Goal: Transaction & Acquisition: Purchase product/service

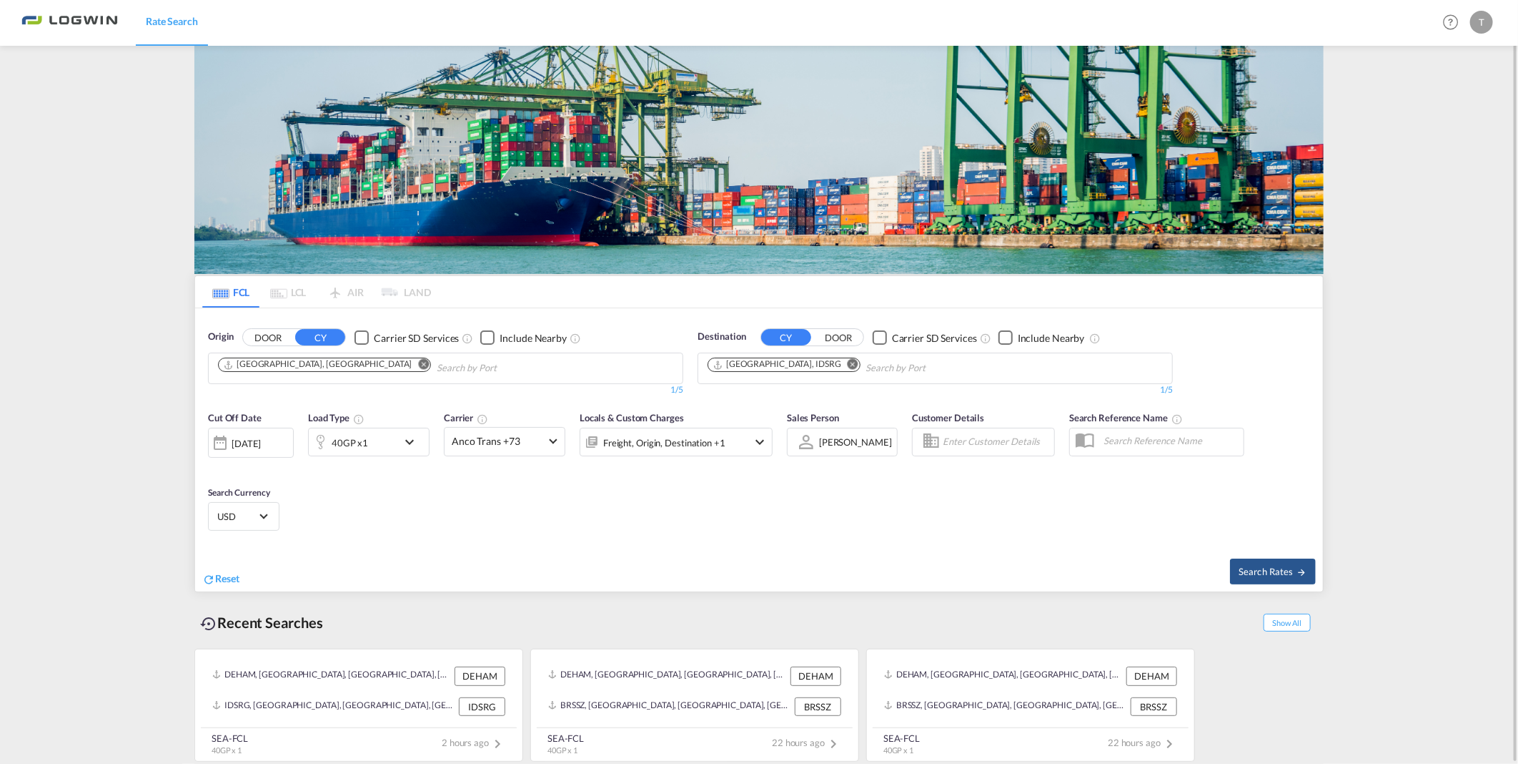
drag, startPoint x: 808, startPoint y: 369, endPoint x: 826, endPoint y: 370, distance: 18.6
click at [848, 369] on md-icon "Remove" at bounding box center [853, 364] width 11 height 11
click at [826, 370] on input "Chips input." at bounding box center [776, 368] width 136 height 23
type input "yantian"
click at [763, 402] on div "Yantian Pt China CNYTN" at bounding box center [819, 401] width 272 height 43
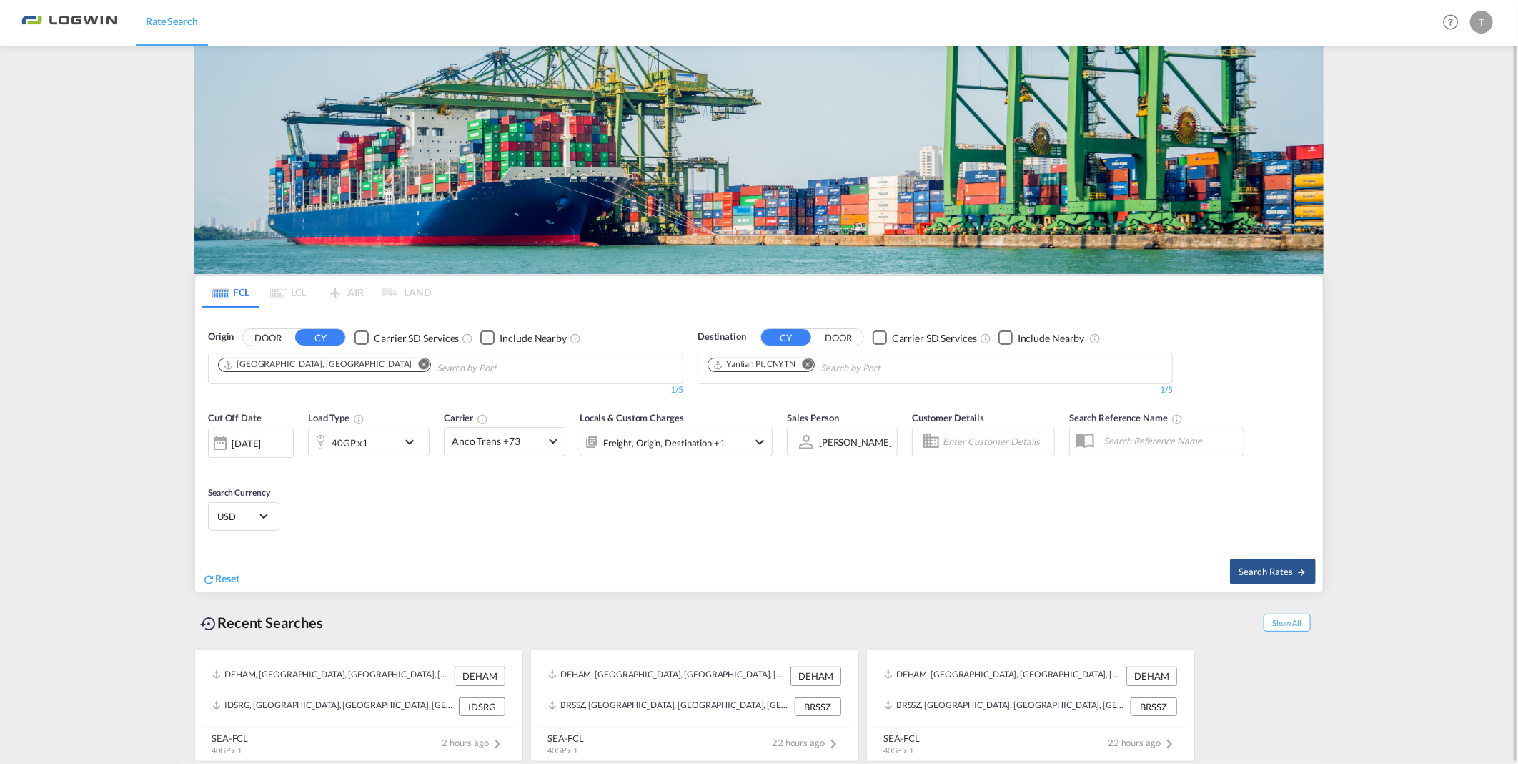
click at [395, 444] on div "40GP x1" at bounding box center [353, 442] width 89 height 29
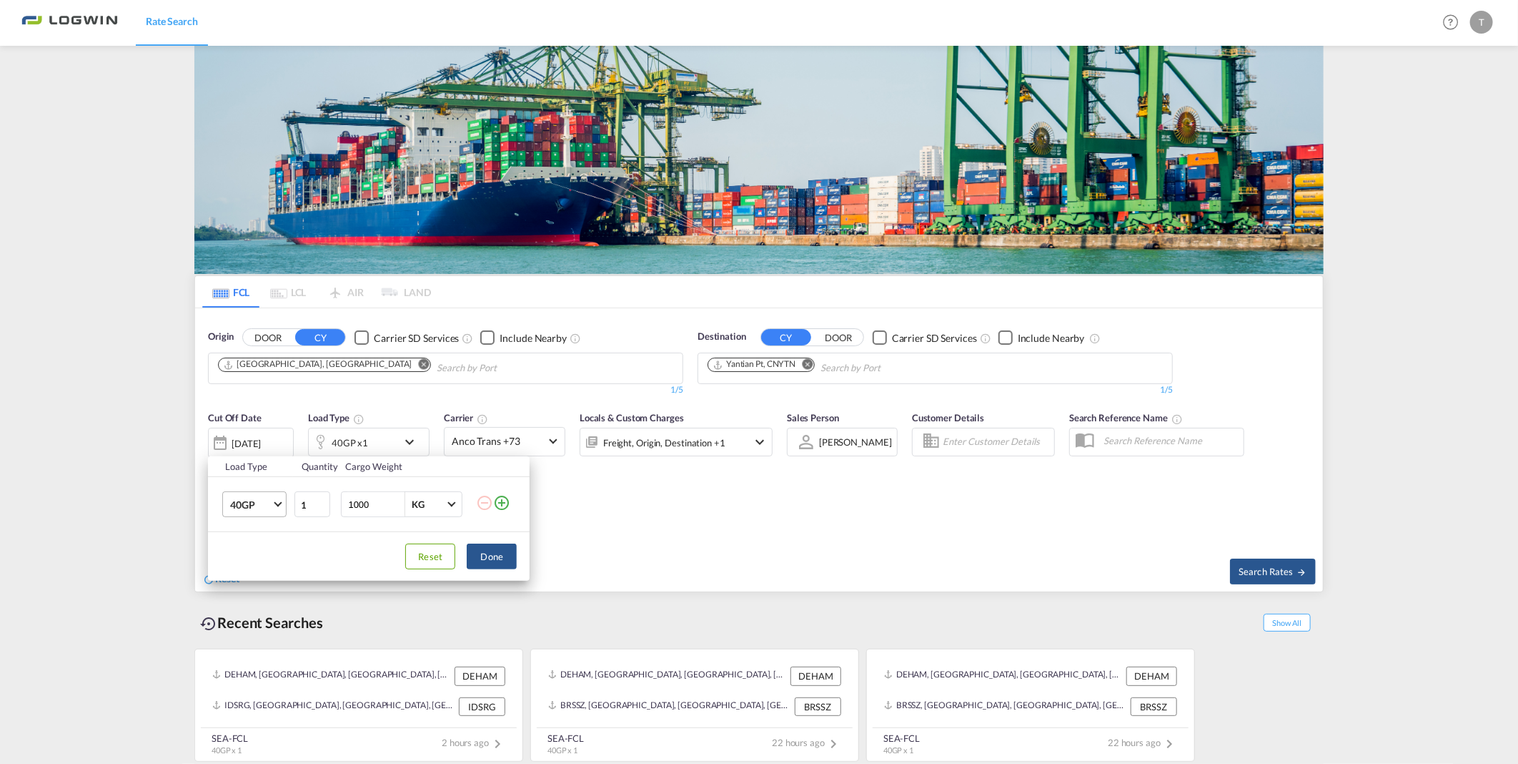
click at [279, 510] on md-select-value "40GP" at bounding box center [257, 504] width 57 height 24
click at [254, 473] on div "20GP" at bounding box center [242, 470] width 25 height 14
click at [498, 558] on button "Done" at bounding box center [492, 556] width 50 height 26
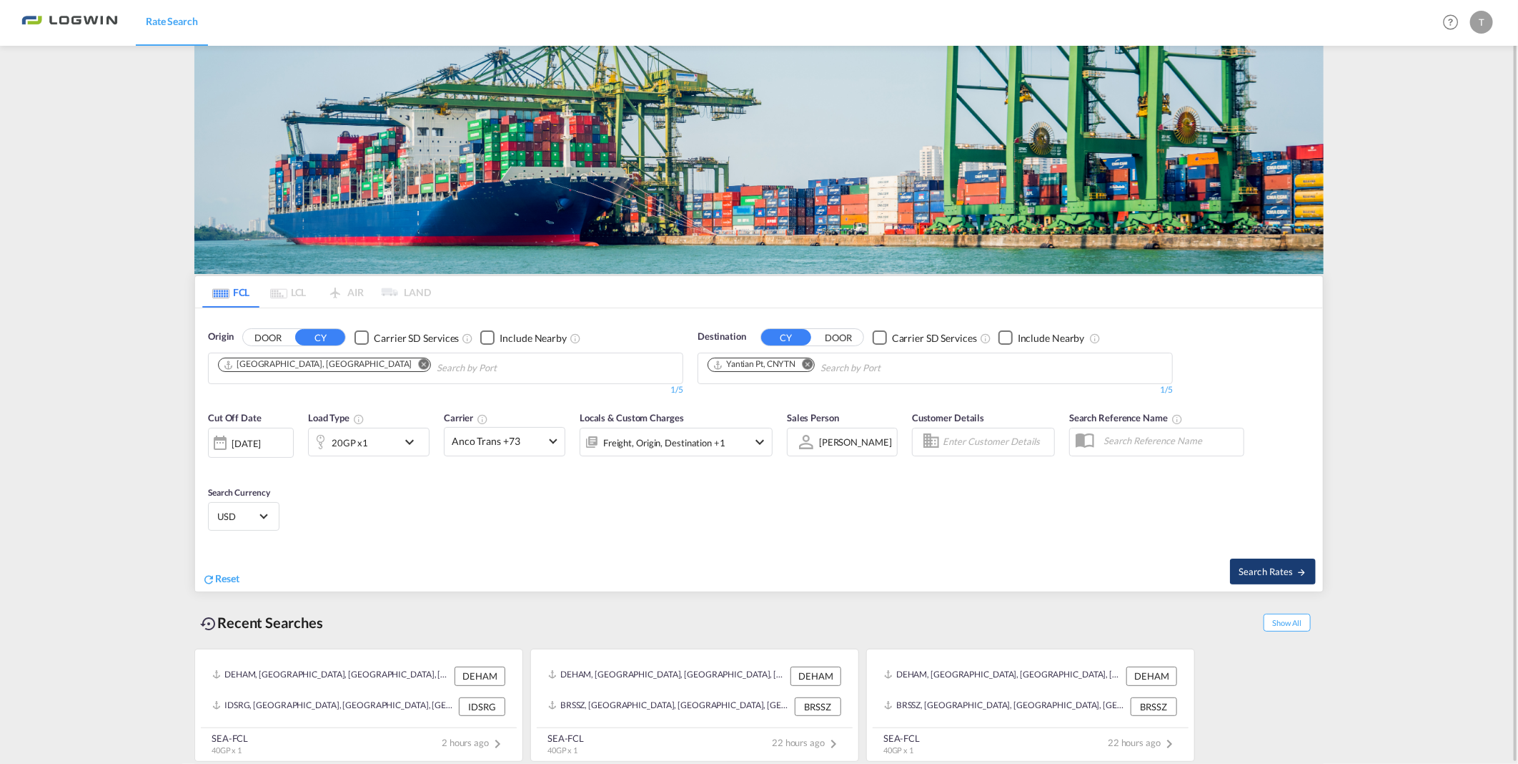
click at [1298, 567] on md-icon "icon-arrow-right" at bounding box center [1303, 572] width 10 height 10
type input "DEHAM to CNYTN / [DATE]"
